Goal: Task Accomplishment & Management: Use online tool/utility

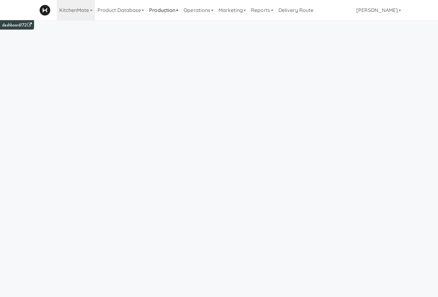
click at [147, 10] on link "Production" at bounding box center [164, 10] width 34 height 20
click at [181, 12] on link "Operations" at bounding box center [198, 10] width 35 height 20
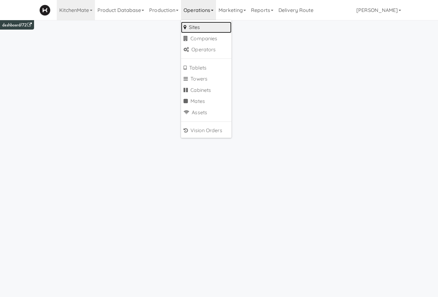
click at [181, 26] on link "Sites" at bounding box center [206, 27] width 50 height 11
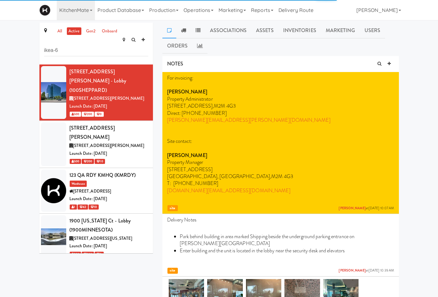
type input "ikea-6"
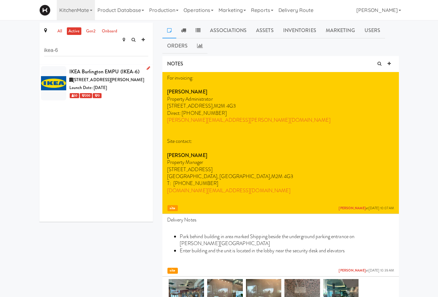
click at [97, 92] on div "50 200 0" at bounding box center [108, 96] width 79 height 8
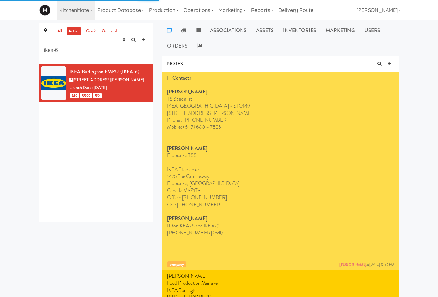
click at [72, 45] on input "ikea-6" at bounding box center [96, 51] width 104 height 12
click at [360, 33] on link "Users" at bounding box center [373, 31] width 26 height 16
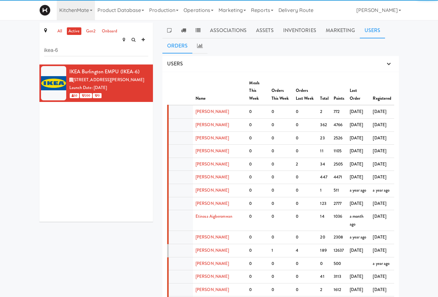
click at [193, 38] on link "Orders" at bounding box center [177, 46] width 30 height 16
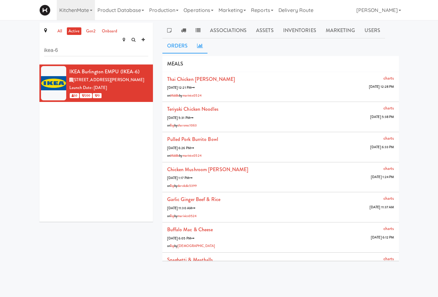
click at [203, 43] on icon at bounding box center [200, 45] width 6 height 5
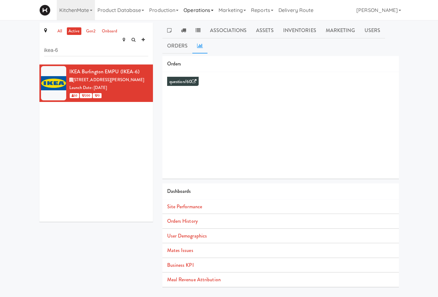
click at [181, 11] on link "Operations" at bounding box center [198, 10] width 35 height 20
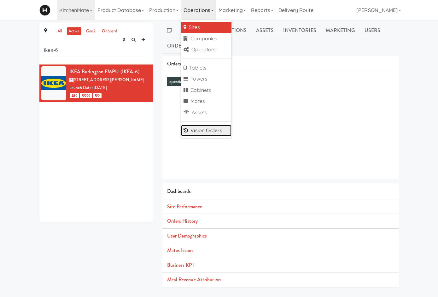
click at [192, 127] on link "Vision Orders" at bounding box center [206, 130] width 50 height 11
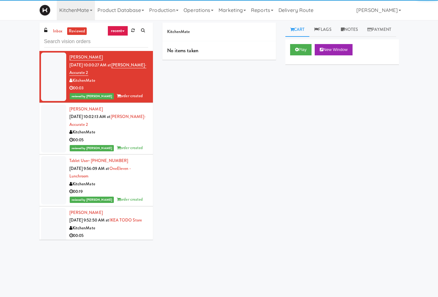
click at [73, 46] on input "text" at bounding box center [96, 42] width 104 height 12
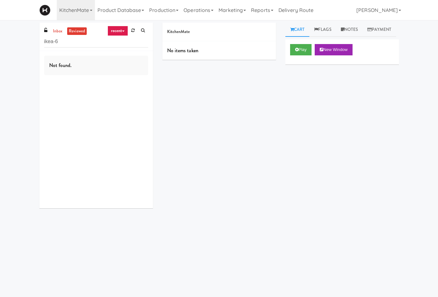
click at [44, 27] on span at bounding box center [47, 30] width 6 height 7
click at [51, 32] on link "inbox" at bounding box center [57, 31] width 13 height 8
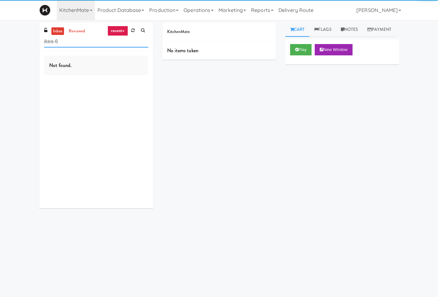
click at [44, 40] on input "ikea-6" at bounding box center [96, 42] width 104 height 12
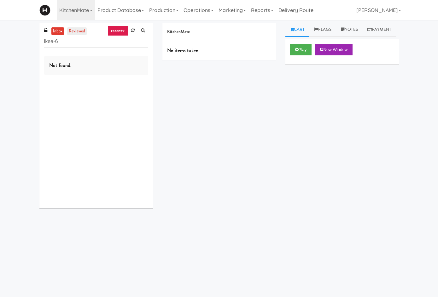
click at [67, 33] on link "reviewed" at bounding box center [77, 31] width 20 height 8
click at [51, 32] on link "inbox" at bounding box center [57, 31] width 13 height 8
click at [44, 41] on input "ikea-6" at bounding box center [96, 42] width 104 height 12
type input "burlington"
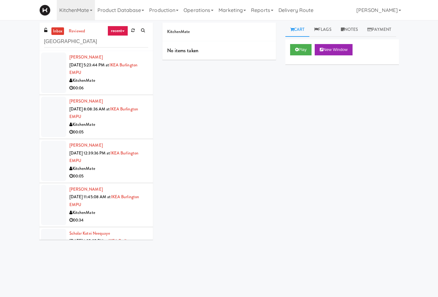
click at [105, 77] on div "KitchenMate" at bounding box center [108, 81] width 79 height 8
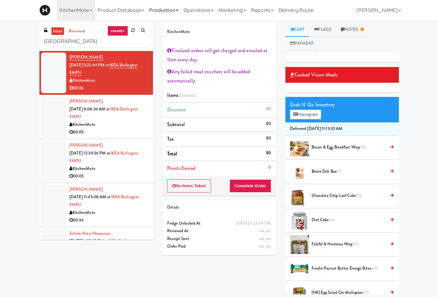
click at [147, 13] on link "Production" at bounding box center [164, 10] width 34 height 20
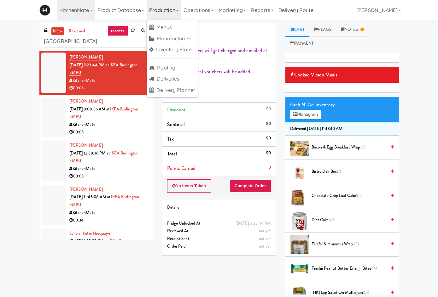
drag, startPoint x: 175, startPoint y: 13, endPoint x: 174, endPoint y: 22, distance: 9.9
click at [181, 15] on link "Operations" at bounding box center [198, 10] width 35 height 20
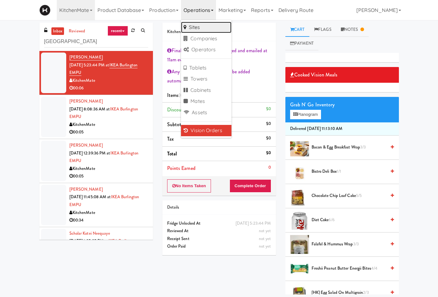
click at [181, 23] on link "Sites" at bounding box center [206, 27] width 50 height 11
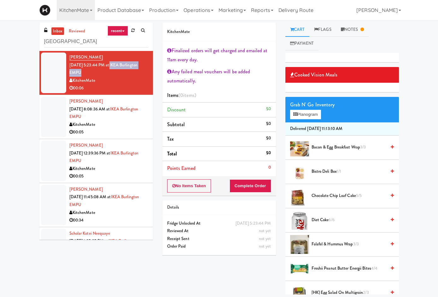
drag, startPoint x: 135, startPoint y: 64, endPoint x: 93, endPoint y: 68, distance: 42.1
click at [93, 68] on li "Hong-yiu Tong Aug 7, 2025 5:23:44 PM at IKEA Burlington EMPU KitchenMate 00:06" at bounding box center [95, 73] width 113 height 44
copy link "IKEA Burlington EMPU"
click at [367, 27] on link "Notes" at bounding box center [352, 30] width 33 height 14
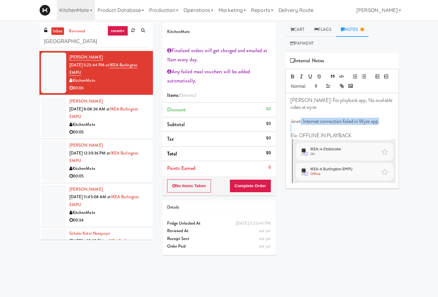
drag, startPoint x: 309, startPoint y: 100, endPoint x: 384, endPoint y: 105, distance: 74.5
click at [384, 105] on div "Lyn: For playback app, No available video at wyze Jenet: Internet connection fa…" at bounding box center [342, 140] width 113 height 95
click at [384, 125] on p at bounding box center [341, 128] width 103 height 7
click at [97, 129] on div "00:05" at bounding box center [108, 133] width 79 height 8
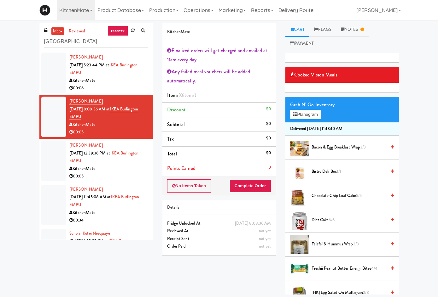
click at [373, 22] on div "inbox reviewed recent all unclear take inventory issue suspicious failed recent…" at bounding box center [219, 157] width 438 height 275
click at [369, 24] on link "Notes" at bounding box center [352, 30] width 33 height 14
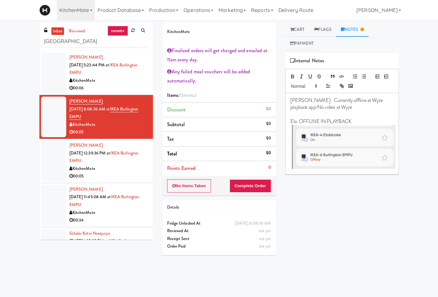
click at [105, 173] on div "00:05" at bounding box center [108, 177] width 79 height 8
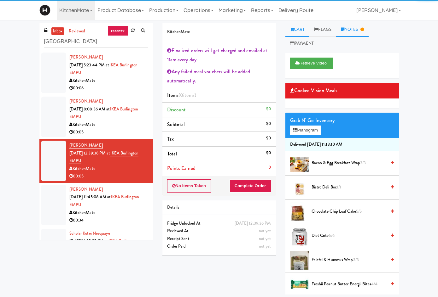
click at [367, 33] on link "Notes" at bounding box center [352, 30] width 33 height 14
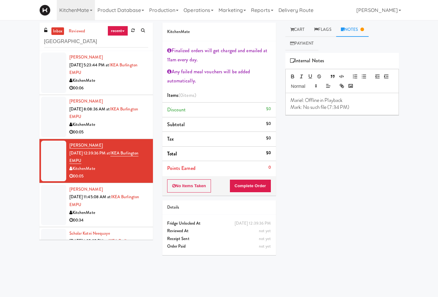
click at [102, 209] on div "KitchenMate" at bounding box center [108, 213] width 79 height 8
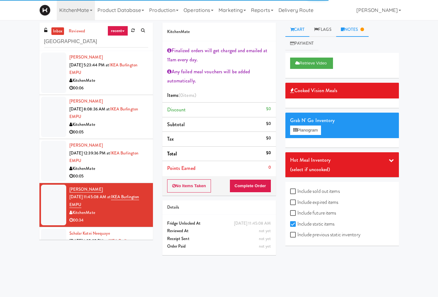
click at [359, 28] on link "Notes" at bounding box center [352, 30] width 33 height 14
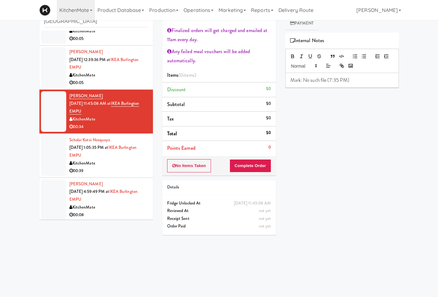
scroll to position [147, 0]
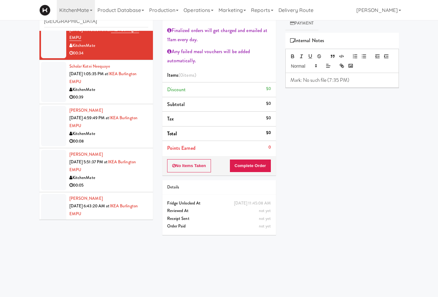
click at [92, 138] on div "00:08" at bounding box center [108, 142] width 79 height 8
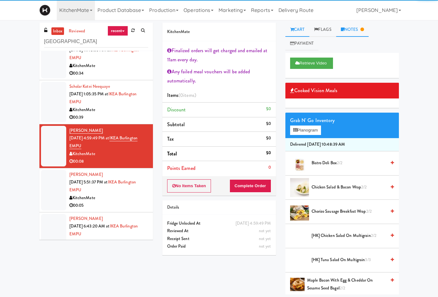
click at [361, 32] on link "Notes" at bounding box center [352, 30] width 33 height 14
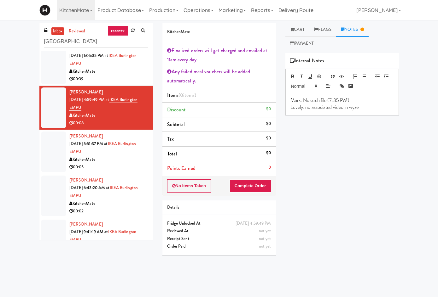
scroll to position [198, 0]
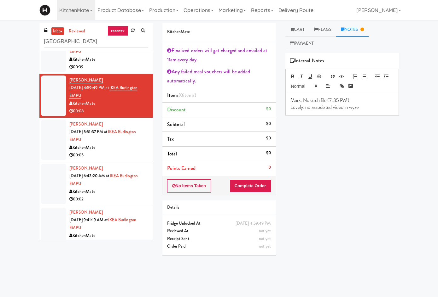
click at [101, 240] on div "00:03" at bounding box center [108, 244] width 79 height 8
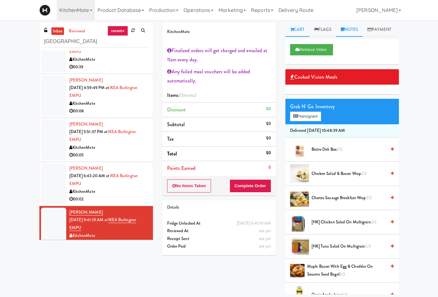
click at [363, 33] on link "Notes" at bounding box center [349, 30] width 27 height 14
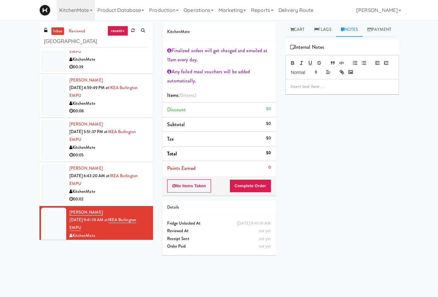
drag, startPoint x: 307, startPoint y: 28, endPoint x: 101, endPoint y: 114, distance: 223.3
click at [307, 28] on link "Cart" at bounding box center [297, 30] width 24 height 14
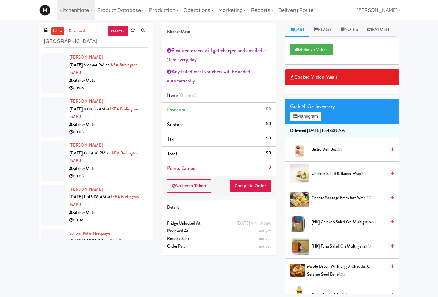
click at [100, 84] on div "00:06" at bounding box center [108, 88] width 79 height 8
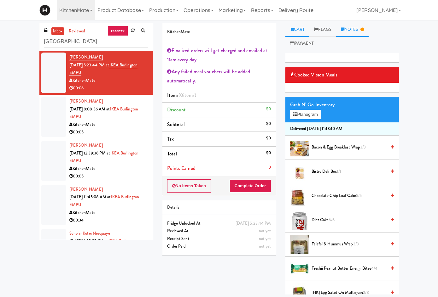
click at [361, 26] on link "Notes" at bounding box center [352, 30] width 33 height 14
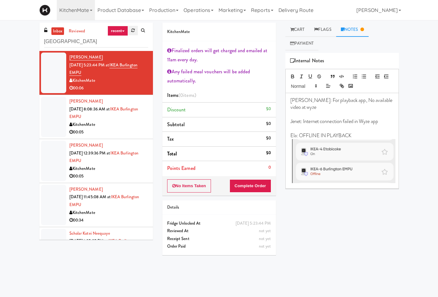
click at [131, 31] on icon at bounding box center [132, 30] width 3 height 4
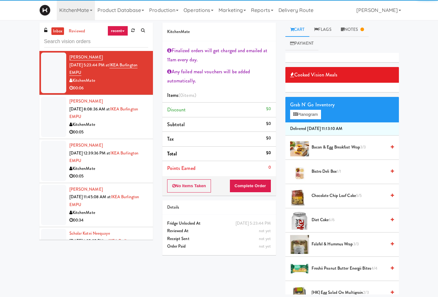
click at [105, 41] on input "text" at bounding box center [96, 42] width 104 height 12
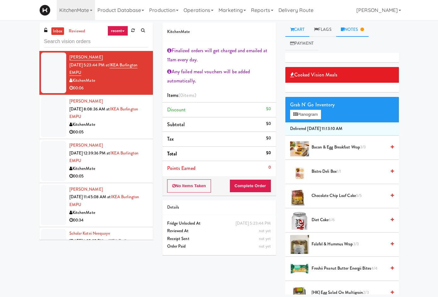
click at [369, 29] on link "Notes" at bounding box center [352, 30] width 33 height 14
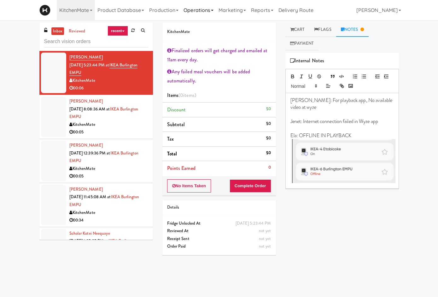
click at [181, 10] on link "Operations" at bounding box center [198, 10] width 35 height 20
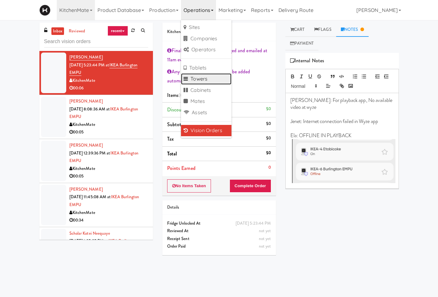
click at [192, 82] on link "Towers" at bounding box center [206, 78] width 50 height 11
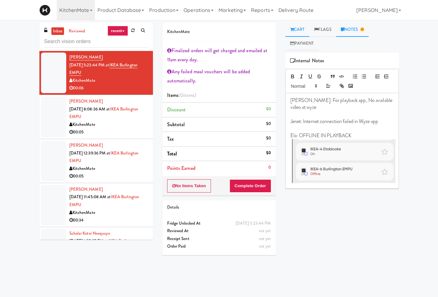
click at [306, 34] on link "Cart" at bounding box center [297, 30] width 24 height 14
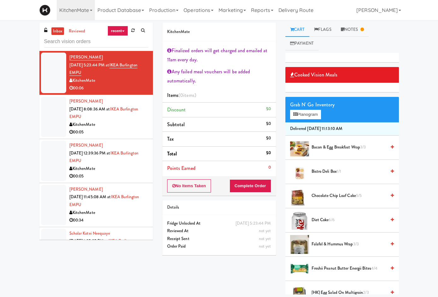
click at [106, 173] on div "00:05" at bounding box center [108, 177] width 79 height 8
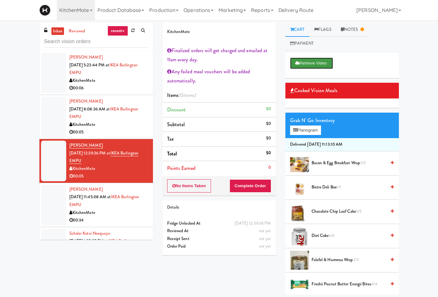
click at [329, 58] on button "Retrieve Video" at bounding box center [311, 63] width 43 height 11
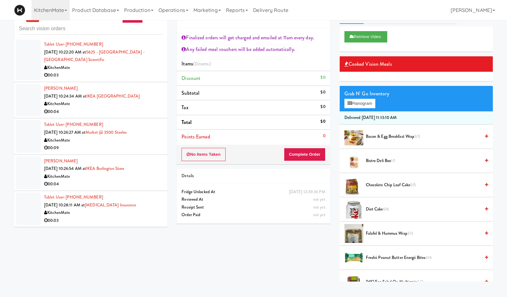
scroll to position [20, 0]
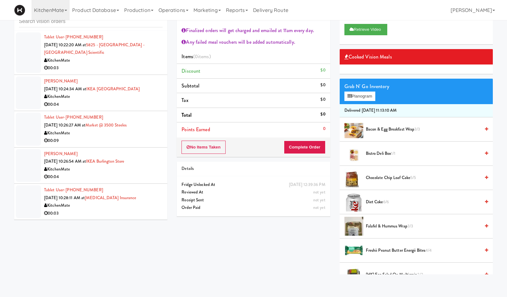
click at [136, 212] on div "00:03" at bounding box center [103, 214] width 118 height 8
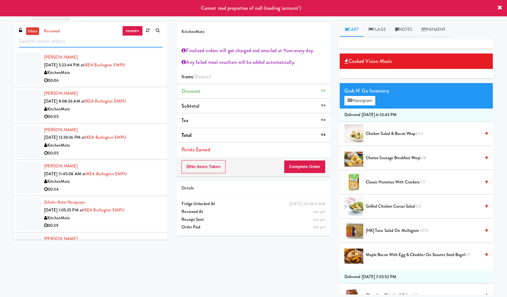
click at [138, 42] on input "text" at bounding box center [91, 42] width 144 height 12
paste input "https://rms.teltonika-networks.com/devices/655250/ports"
type input "https://rms.teltonika-networks.com/devices/655250/ports"
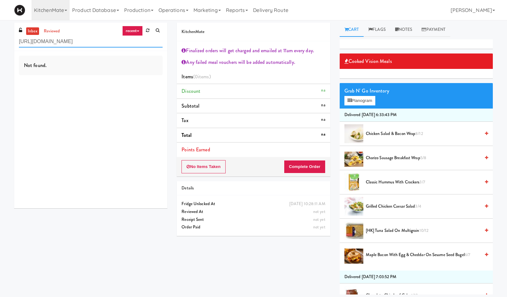
click at [138, 42] on input "https://rms.teltonika-networks.com/devices/655250/ports" at bounding box center [91, 42] width 144 height 12
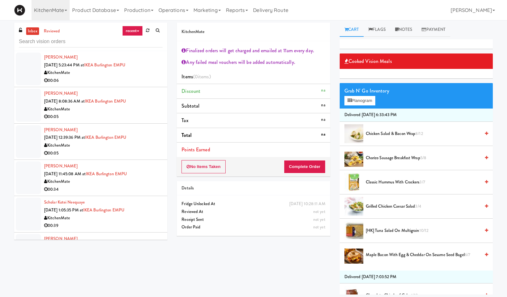
click at [145, 79] on div "00:06" at bounding box center [103, 81] width 118 height 8
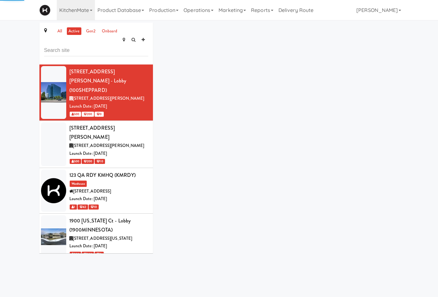
click at [62, 45] on input "text" at bounding box center [96, 51] width 104 height 12
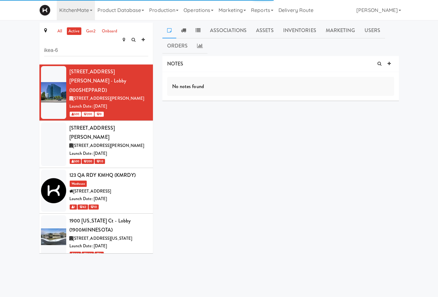
type input "ikea-6"
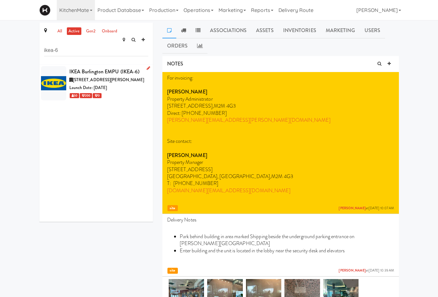
click at [97, 84] on div "Launch Date: [DATE]" at bounding box center [108, 88] width 79 height 8
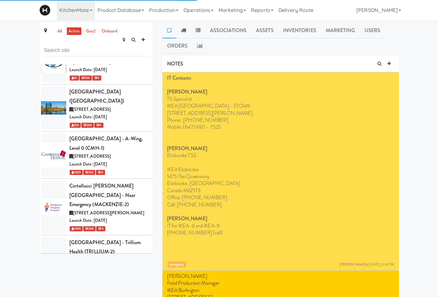
scroll to position [1454, 0]
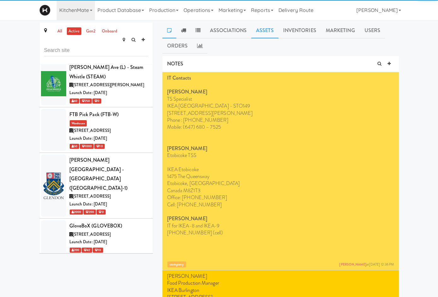
click at [251, 28] on link "Assets" at bounding box center [264, 31] width 27 height 16
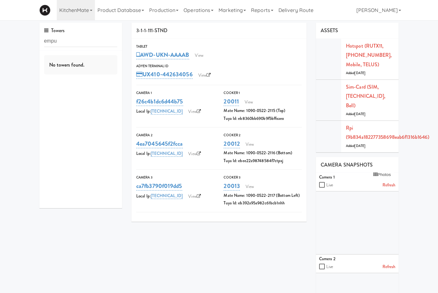
type input "empu"
click at [80, 80] on div "main tower" at bounding box center [80, 82] width 73 height 8
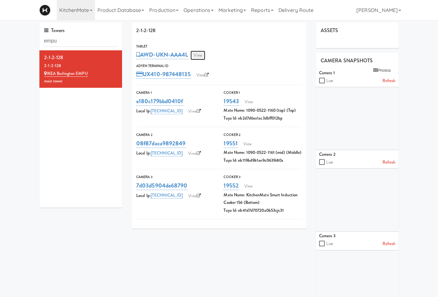
click at [190, 51] on link "View" at bounding box center [197, 55] width 14 height 9
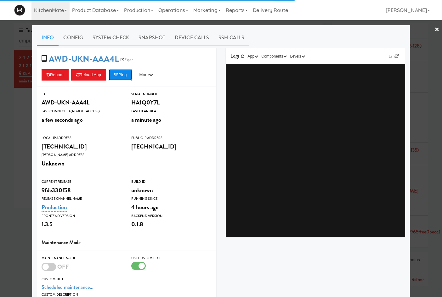
click at [122, 78] on button "Ping" at bounding box center [120, 74] width 23 height 11
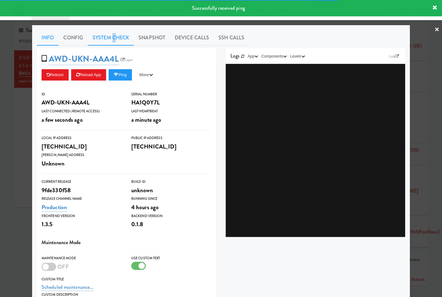
drag, startPoint x: 111, startPoint y: 40, endPoint x: 109, endPoint y: 44, distance: 4.5
click at [111, 40] on link "System Check" at bounding box center [111, 38] width 46 height 16
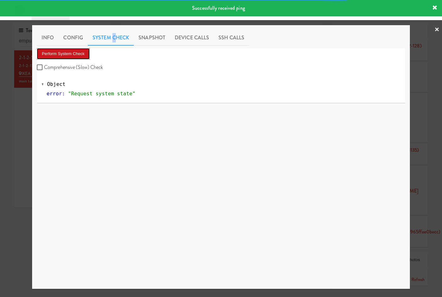
click at [68, 57] on button "Perform System Check" at bounding box center [63, 53] width 53 height 11
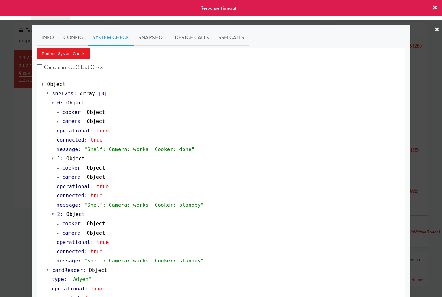
click at [14, 143] on div at bounding box center [221, 148] width 442 height 297
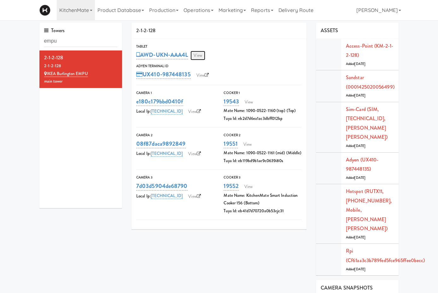
click at [190, 58] on link "View" at bounding box center [197, 55] width 14 height 9
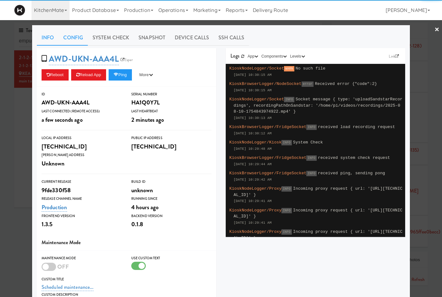
click at [78, 38] on link "Config" at bounding box center [73, 38] width 29 height 16
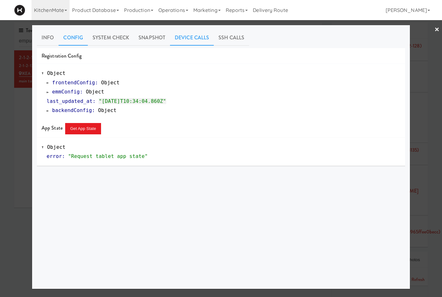
click at [205, 35] on link "Device Calls" at bounding box center [192, 38] width 44 height 16
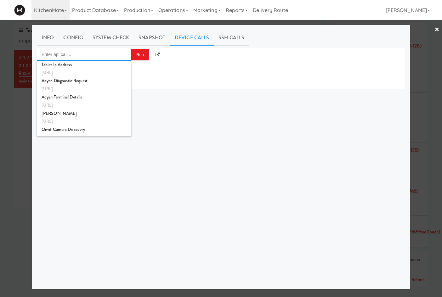
click at [113, 54] on input "Enter api call..." at bounding box center [84, 54] width 95 height 13
type input "g"
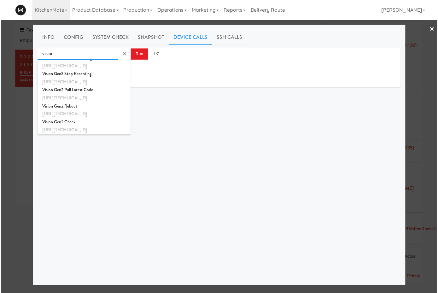
scroll to position [91, 0]
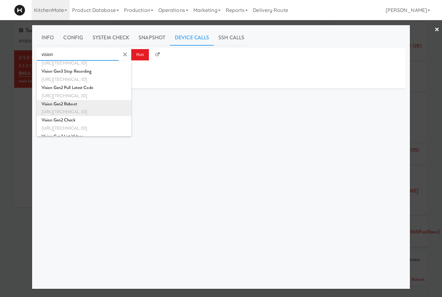
click at [102, 107] on div "Vision Gen2 Reboot" at bounding box center [84, 104] width 85 height 8
type input "Vision Gen2 Reboot"
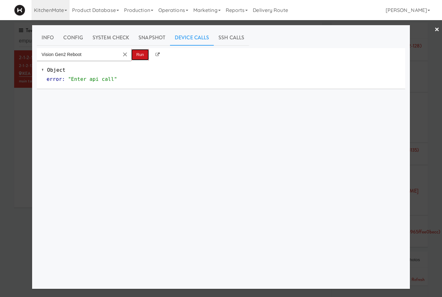
click at [133, 56] on button "Run" at bounding box center [140, 54] width 18 height 11
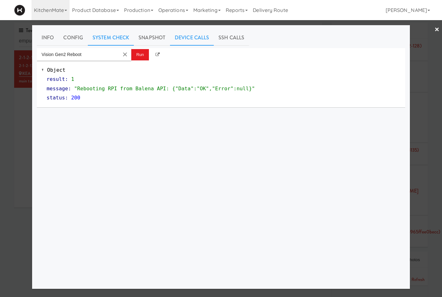
drag, startPoint x: 104, startPoint y: 38, endPoint x: 98, endPoint y: 42, distance: 7.8
click at [104, 38] on link "System Check" at bounding box center [111, 38] width 46 height 16
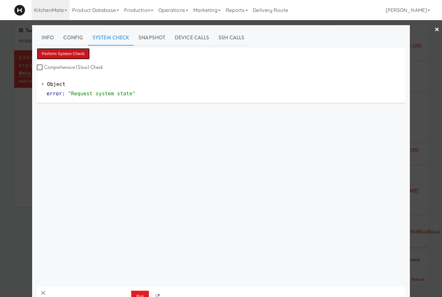
click at [73, 50] on button "Perform System Check" at bounding box center [63, 53] width 53 height 11
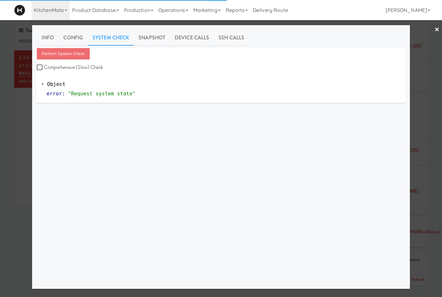
click at [21, 160] on div at bounding box center [221, 148] width 442 height 297
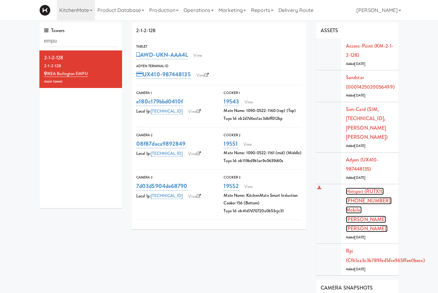
click at [378, 188] on link "Hotspot (RUTX11, 6000063538, Mobile, ROGERS ROGERS)" at bounding box center [369, 210] width 46 height 44
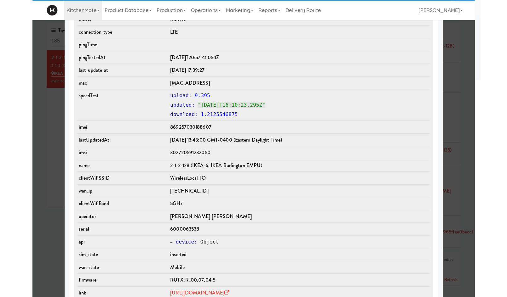
scroll to position [375, 0]
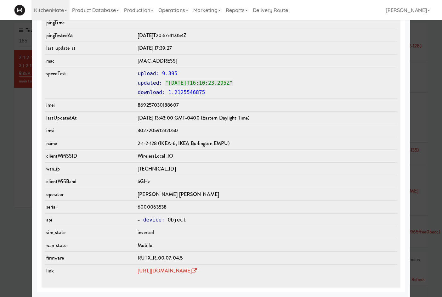
click at [144, 209] on span "6000063538" at bounding box center [152, 207] width 29 height 7
click at [143, 209] on span "6000063538" at bounding box center [152, 207] width 29 height 7
copy span "6000063538"
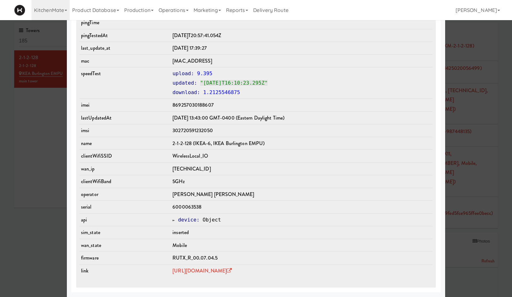
click at [26, 159] on div at bounding box center [256, 148] width 512 height 297
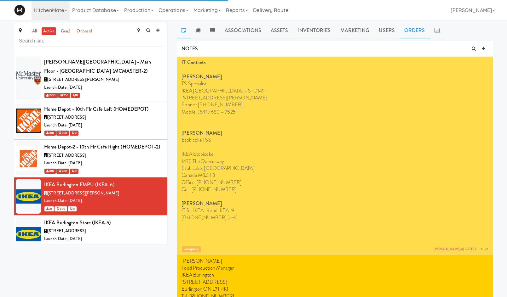
scroll to position [1454, 0]
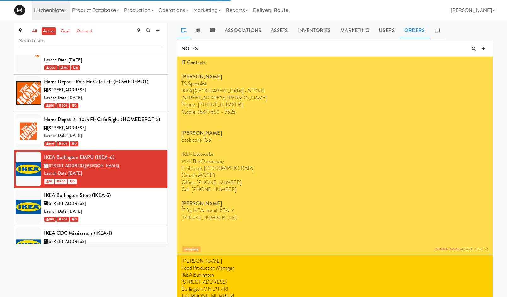
click at [423, 30] on link "Orders" at bounding box center [415, 31] width 30 height 16
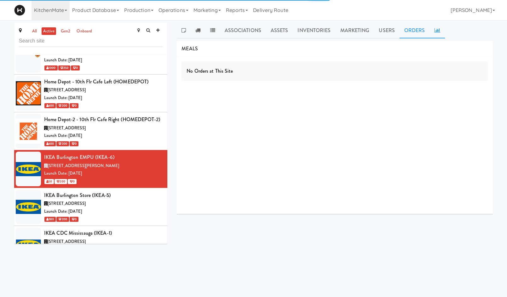
click at [437, 28] on icon at bounding box center [438, 30] width 6 height 5
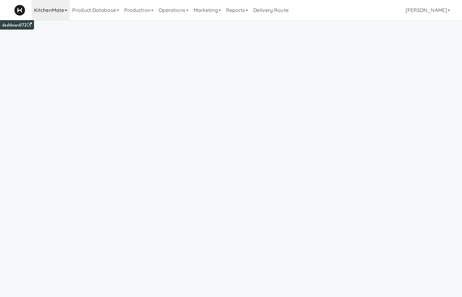
drag, startPoint x: 40, startPoint y: 7, endPoint x: 55, endPoint y: 19, distance: 19.2
click at [41, 7] on link "KitchenMate" at bounding box center [51, 10] width 38 height 20
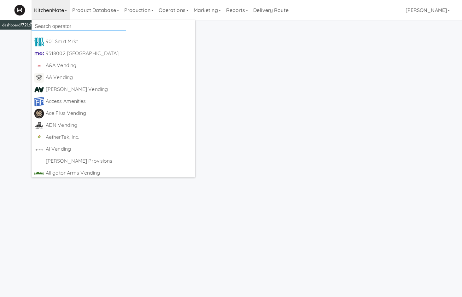
click at [56, 22] on input "text" at bounding box center [79, 26] width 95 height 9
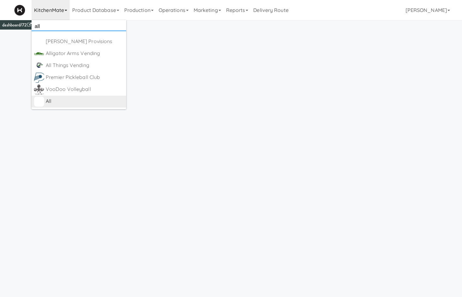
type input "all"
click at [70, 97] on div "All" at bounding box center [85, 101] width 78 height 9
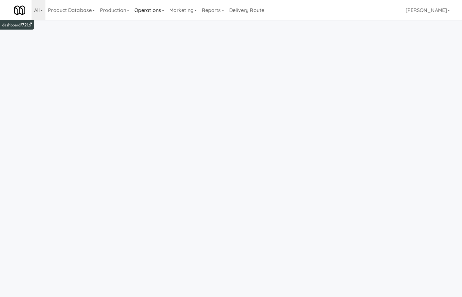
click at [151, 14] on link "Operations" at bounding box center [149, 10] width 35 height 20
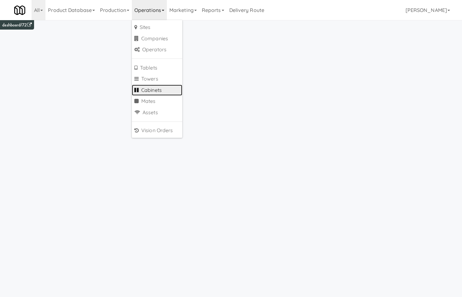
click at [168, 94] on link "Cabinets" at bounding box center [157, 90] width 50 height 11
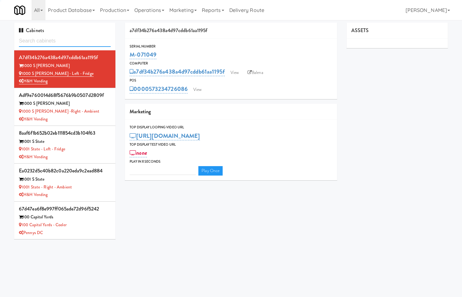
type input "3"
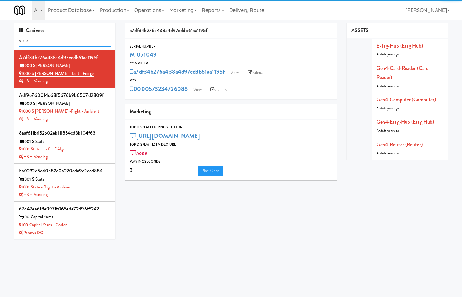
type input "vine"
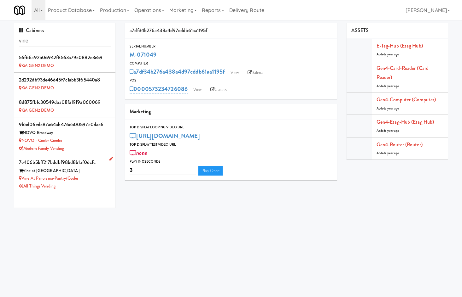
click at [90, 191] on li "7e406b5bff217bddbf98bd8b1af0dcfc Vine at Panorama Vine at [GEOGRAPHIC_DATA]/Coo…" at bounding box center [64, 174] width 101 height 38
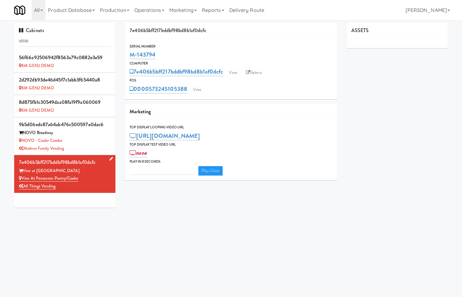
type input "3"
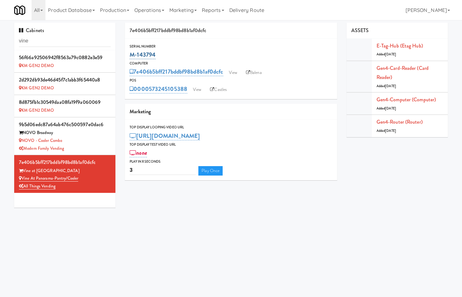
drag, startPoint x: 164, startPoint y: 56, endPoint x: 136, endPoint y: 59, distance: 27.9
click at [126, 54] on div "Serial Number M-143794" at bounding box center [231, 51] width 212 height 17
copy link "M-143794"
drag, startPoint x: 138, startPoint y: 12, endPoint x: 151, endPoint y: 31, distance: 22.5
click at [138, 13] on link "Operations" at bounding box center [149, 10] width 35 height 20
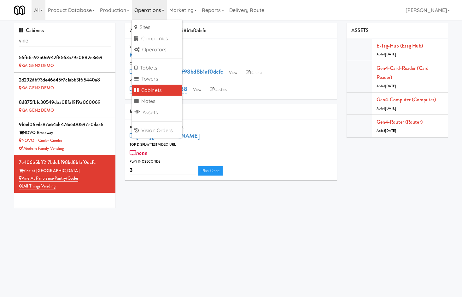
click at [338, 217] on body "Okay Okay Select date: previous 2025-Aug next Su Mo Tu We Th Fr Sa 27 28 29 30 …" at bounding box center [231, 168] width 462 height 297
